Goal: Transaction & Acquisition: Purchase product/service

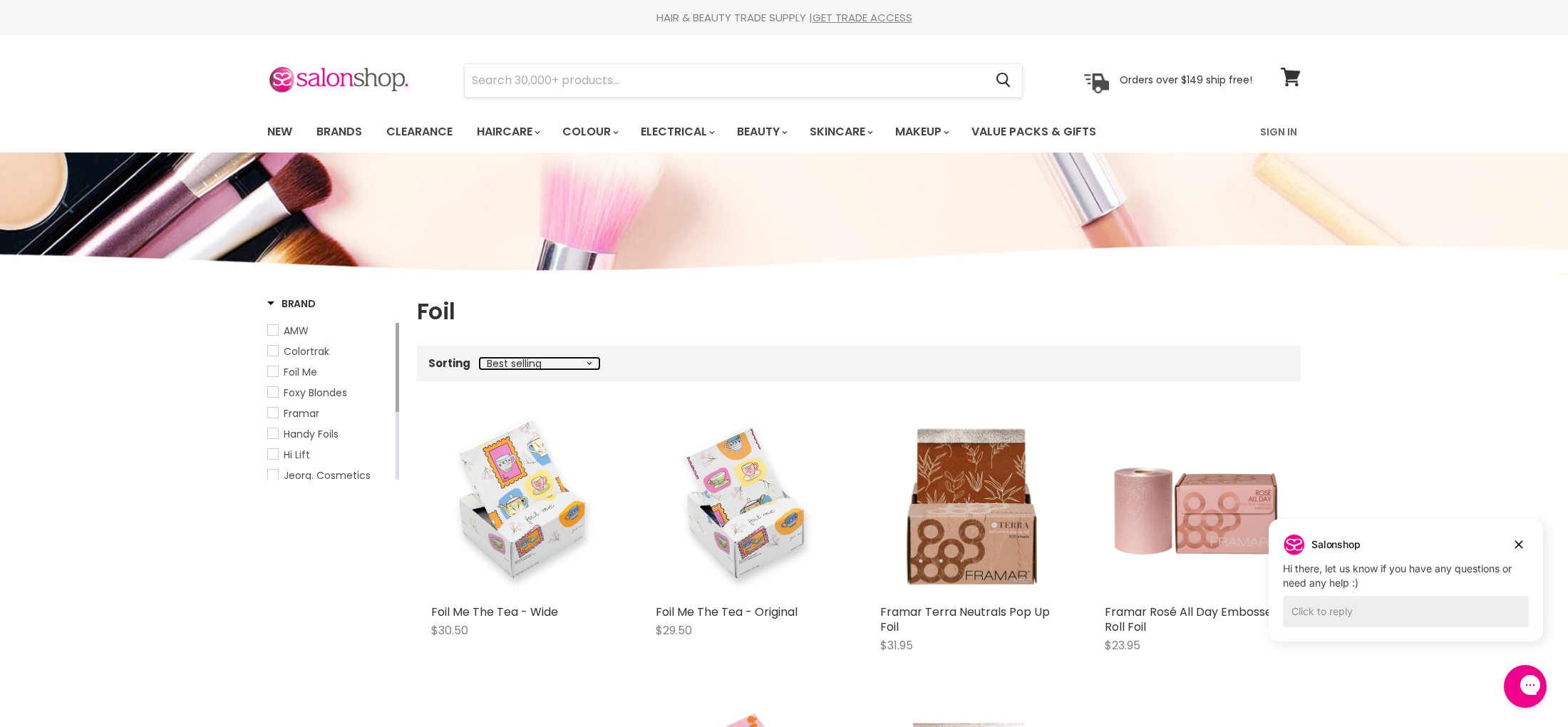
click at [570, 360] on select "Best selling Featured Price, low to high Price, high to low Alphabetically, A-Z…" at bounding box center [539, 364] width 120 height 11
select select "price-ascending"
click at [480, 358] on select "Best selling Featured Price, low to high Price, high to low Alphabetically, A-Z…" at bounding box center [539, 364] width 120 height 11
select select "price-ascending"
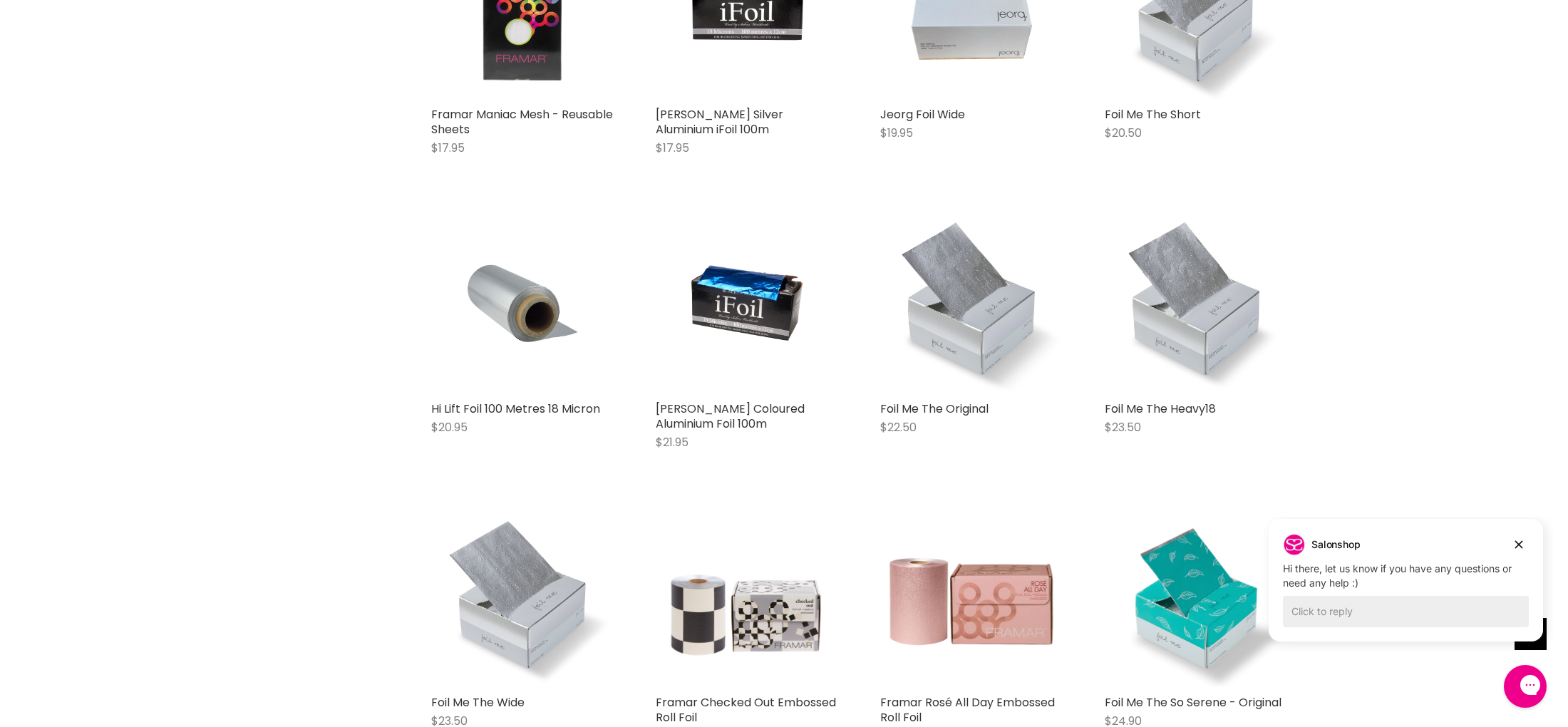
scroll to position [1147, 0]
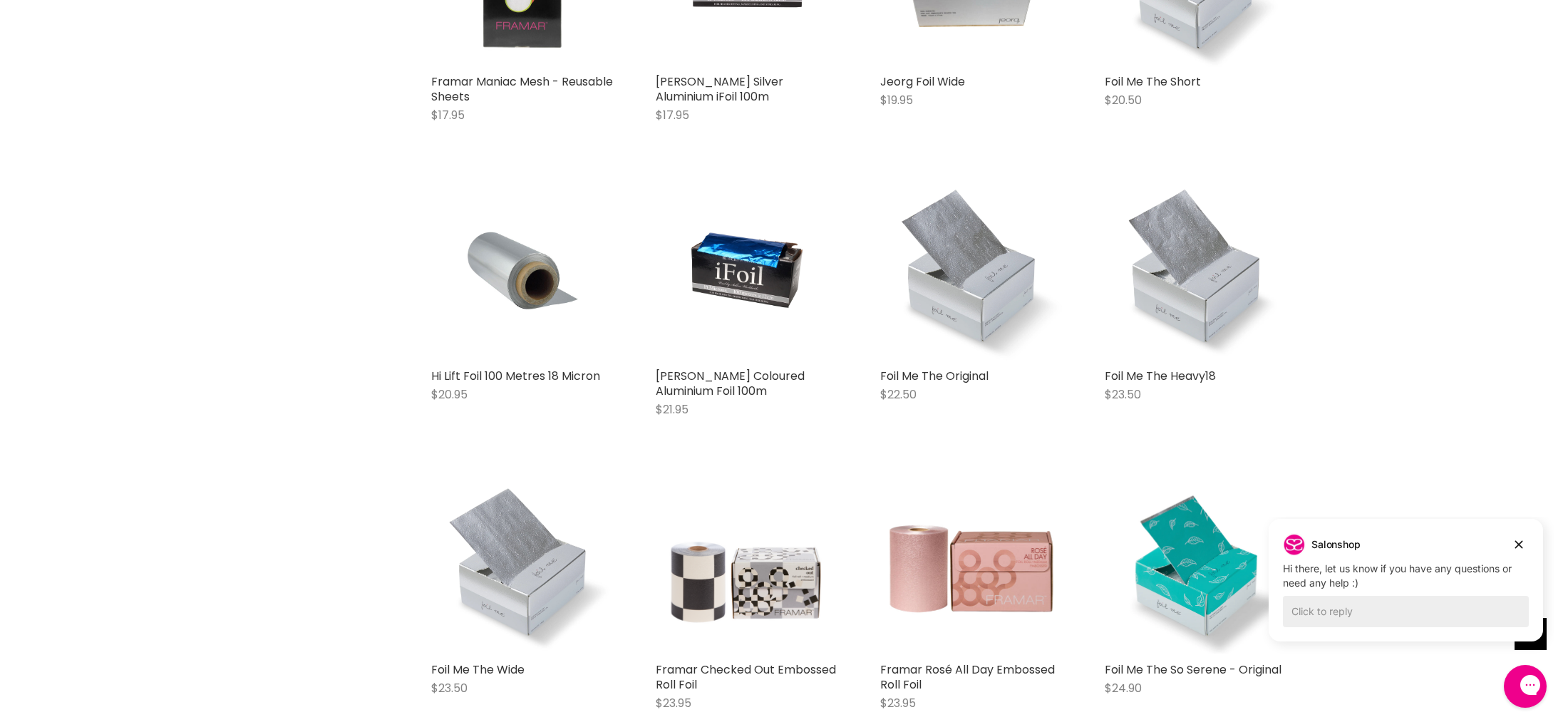
drag, startPoint x: 503, startPoint y: 581, endPoint x: 911, endPoint y: 165, distance: 582.7
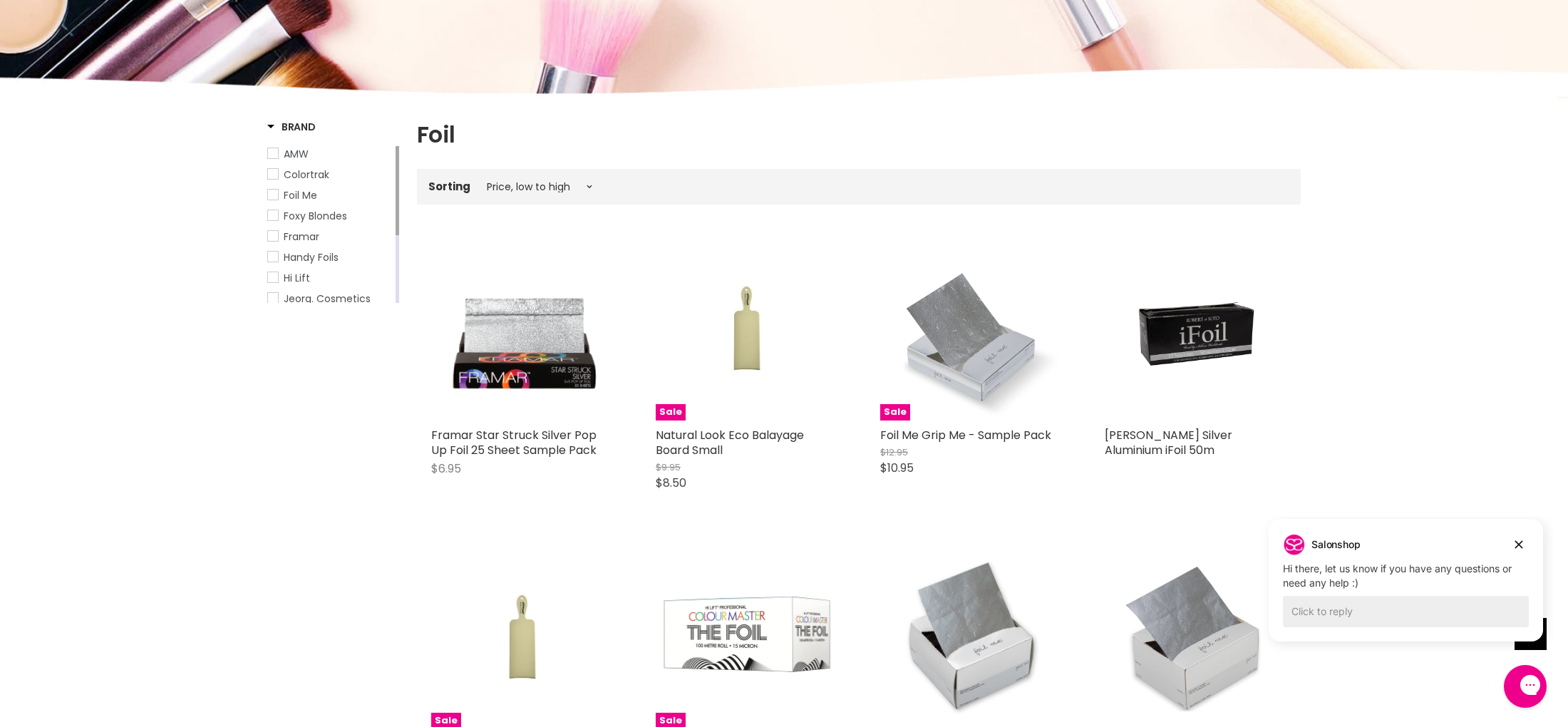
scroll to position [192, 0]
